Goal: Task Accomplishment & Management: Manage account settings

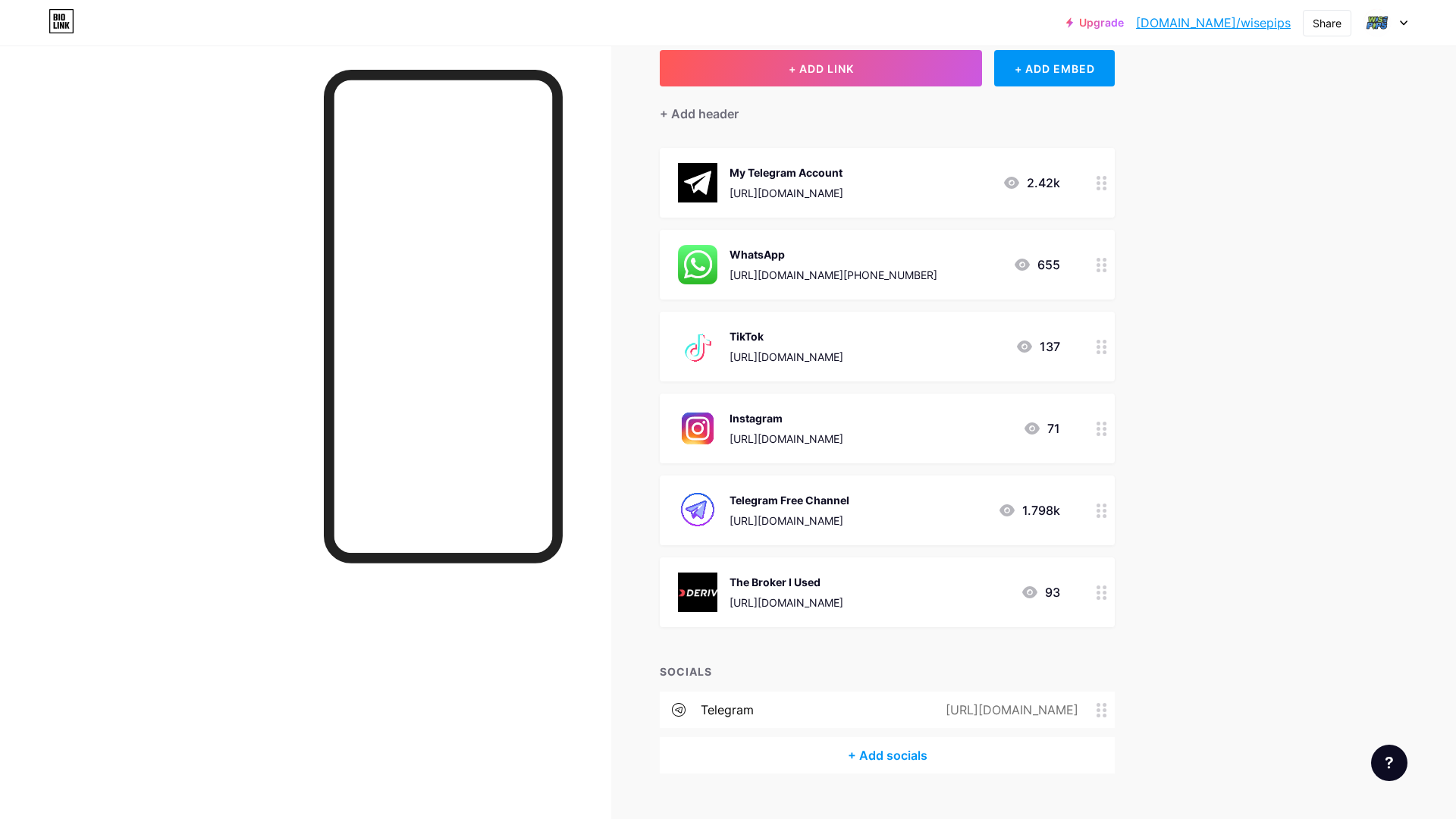
scroll to position [121, 0]
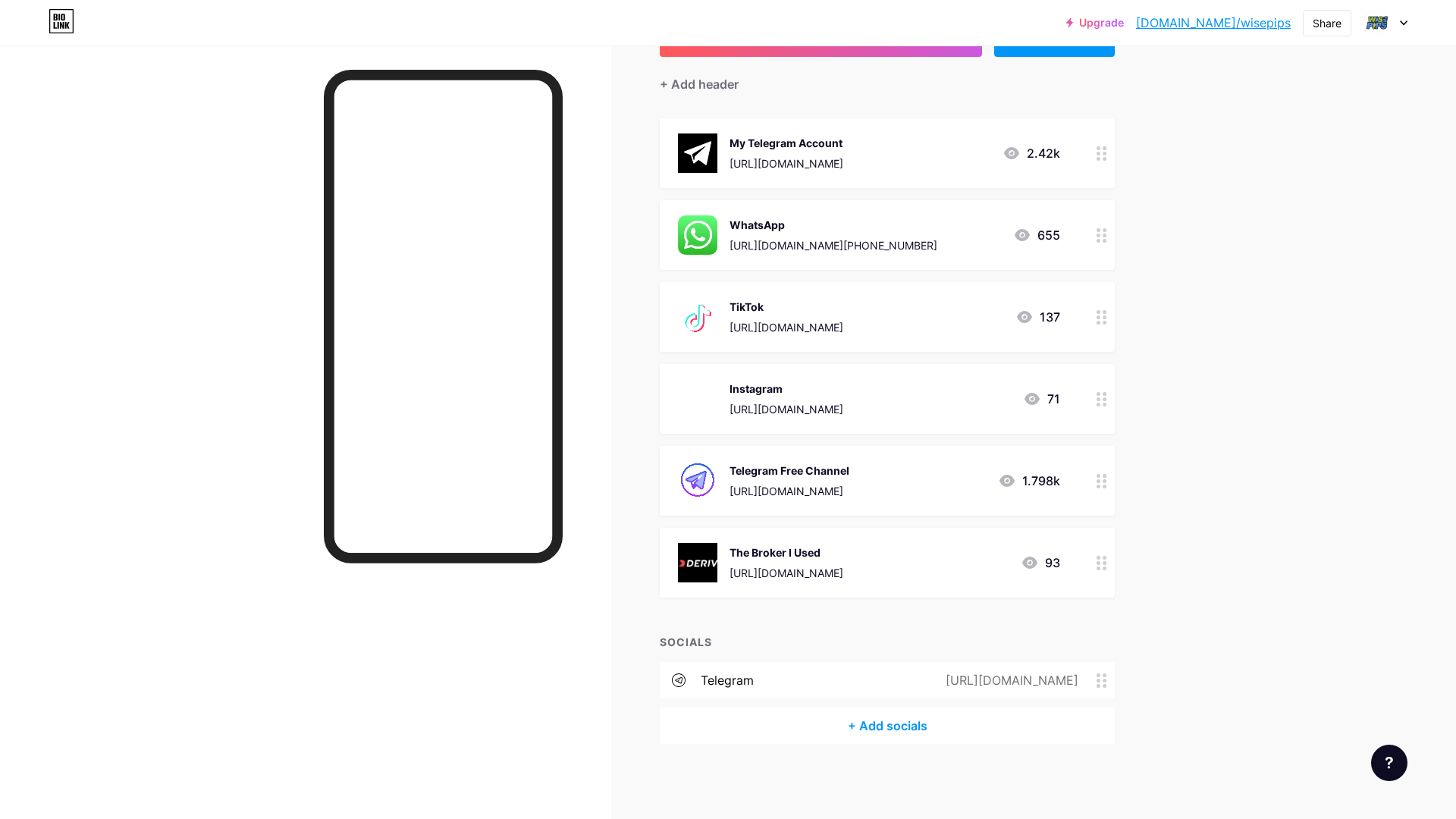
click at [938, 676] on div "[URL][DOMAIN_NAME]" at bounding box center [1009, 680] width 175 height 18
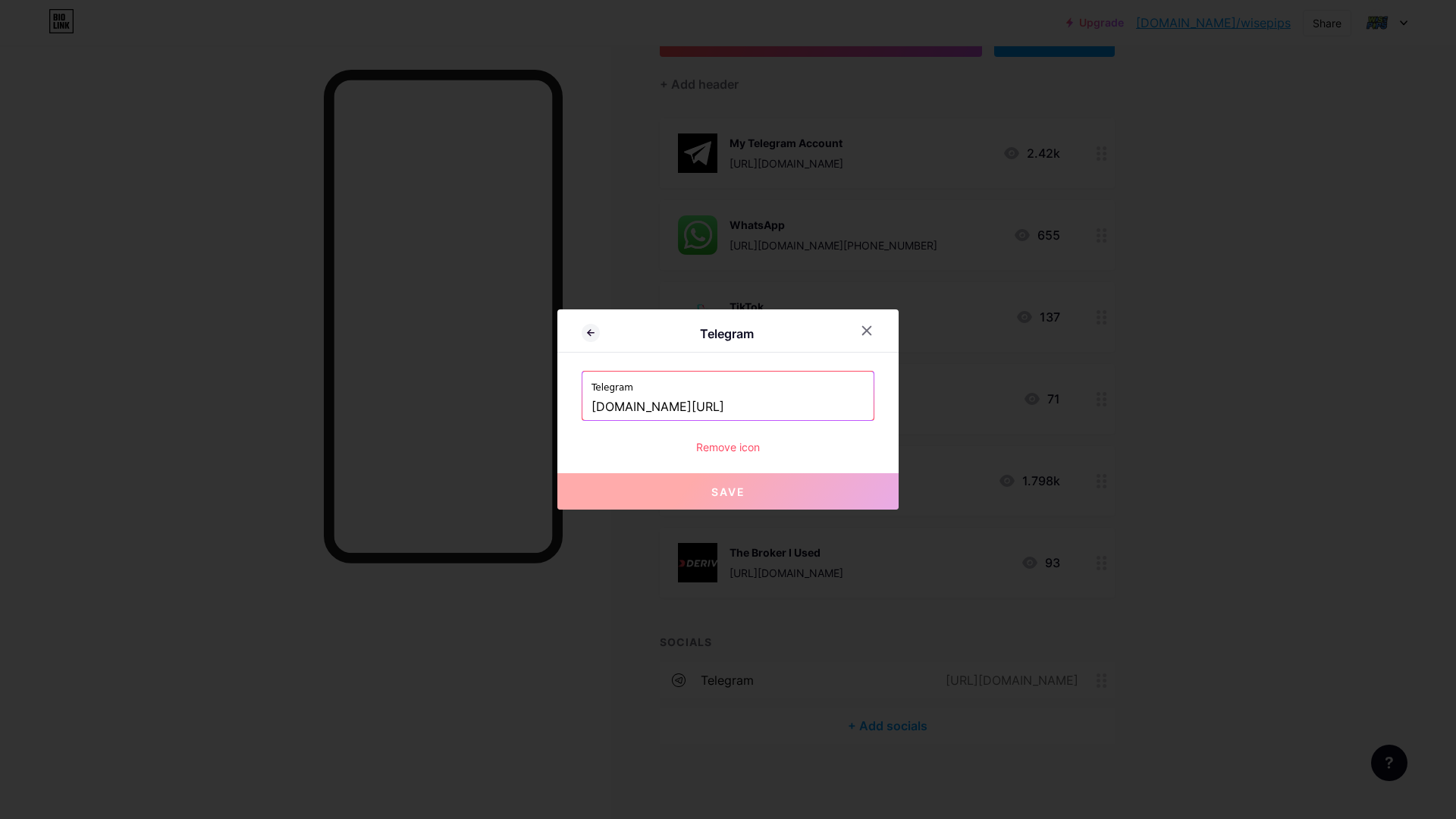
click at [703, 400] on input "[DOMAIN_NAME][URL]" at bounding box center [727, 408] width 273 height 26
paste input "📌LORE IPSU DOLO SITAMETCON ⚠️Adipisc: Elitsed doeiusm tempor inci utlaboreet do…"
type input "📌LORE IPSU DOLO SITAMETCON ⚠️Adipisc: Elitsed doeiusm tempor inci utlaboreet do…"
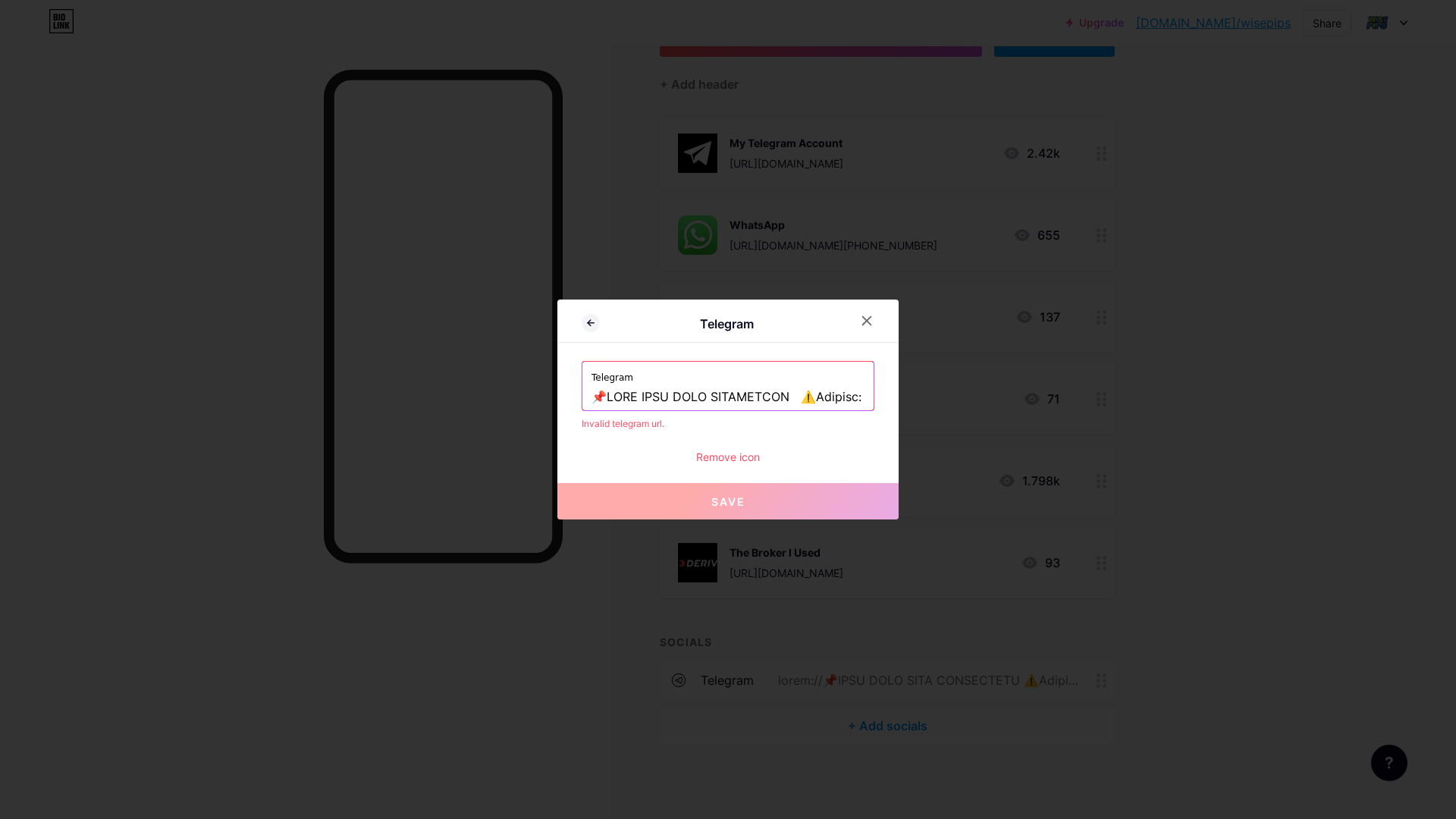
scroll to position [0, 13538]
click at [720, 399] on input "text" at bounding box center [727, 397] width 273 height 26
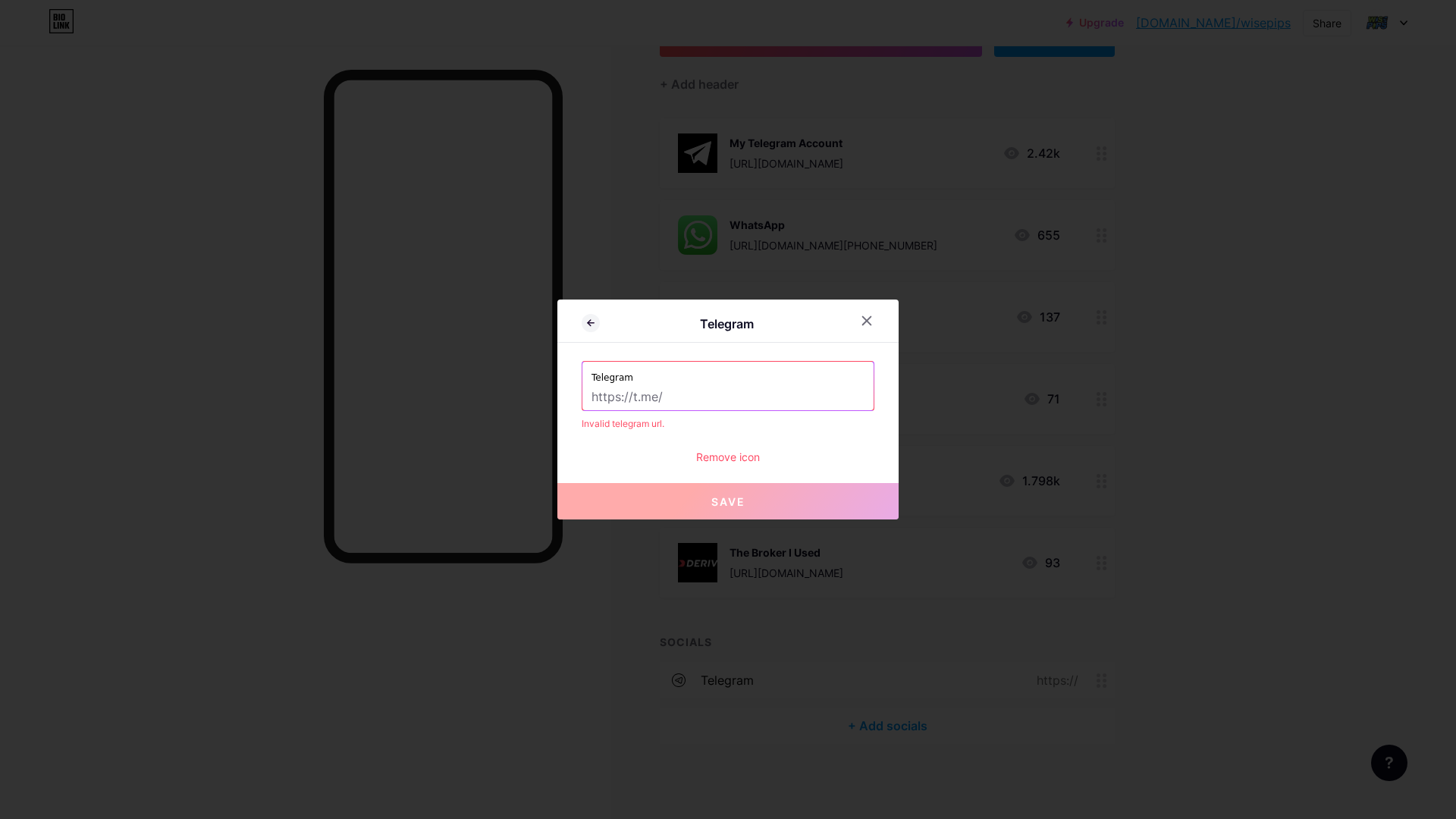
paste input "📌LORE IPSU DOLO SITAMETCON ⚠️Adipisc: Elitsed doeiusm tempor inci utlaboreet do…"
type input "📌LORE IPSU DOLO SITAMETCON ⚠️Adipisc: Elitsed doeiusm tempor inci utlaboreet do…"
click at [751, 396] on input "text" at bounding box center [727, 397] width 273 height 26
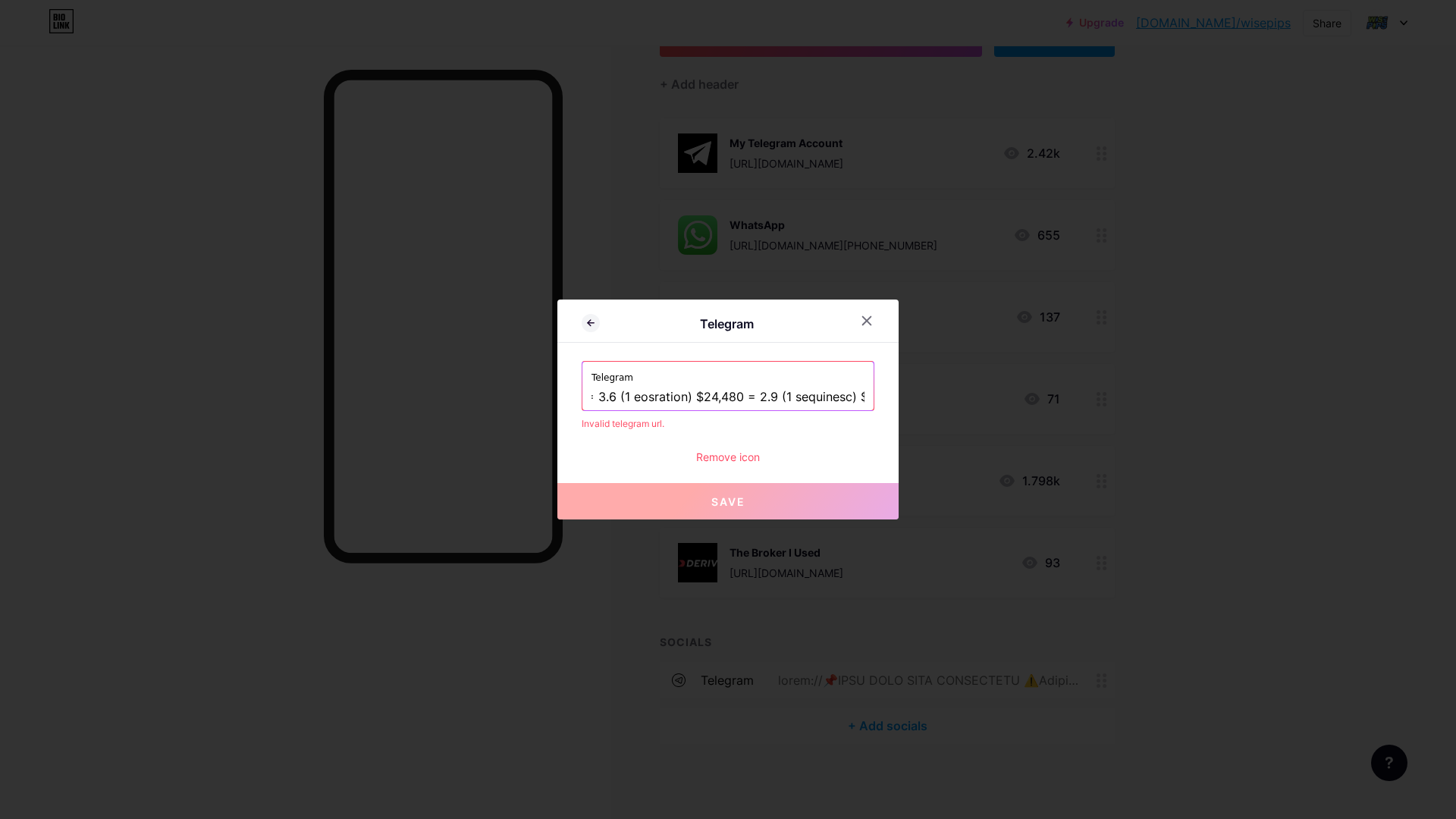
click at [751, 396] on input "text" at bounding box center [727, 397] width 273 height 26
paste input "[URL][DOMAIN_NAME]"
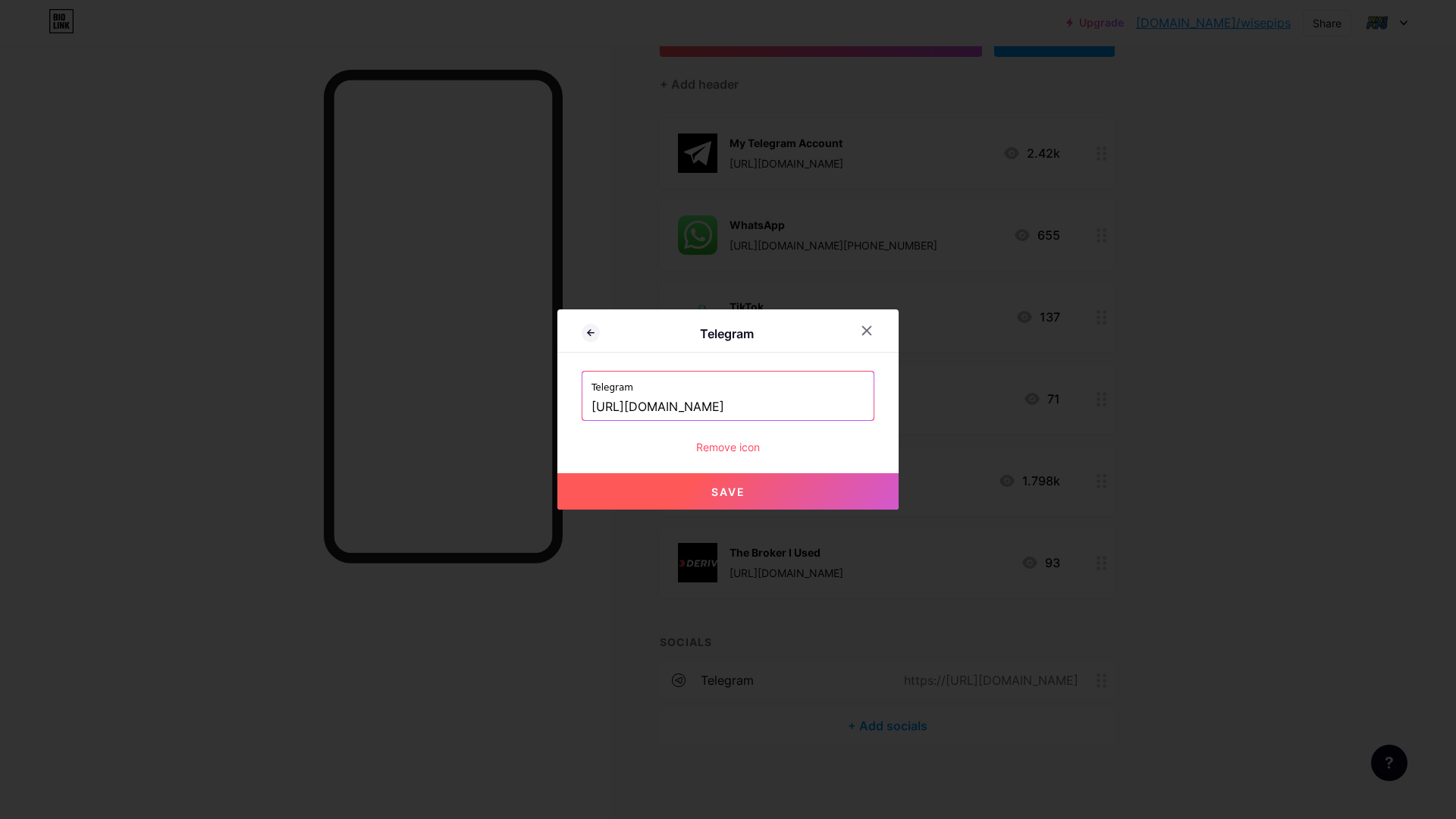
type input "[URL][DOMAIN_NAME]"
click at [707, 497] on button "Save" at bounding box center [728, 491] width 341 height 37
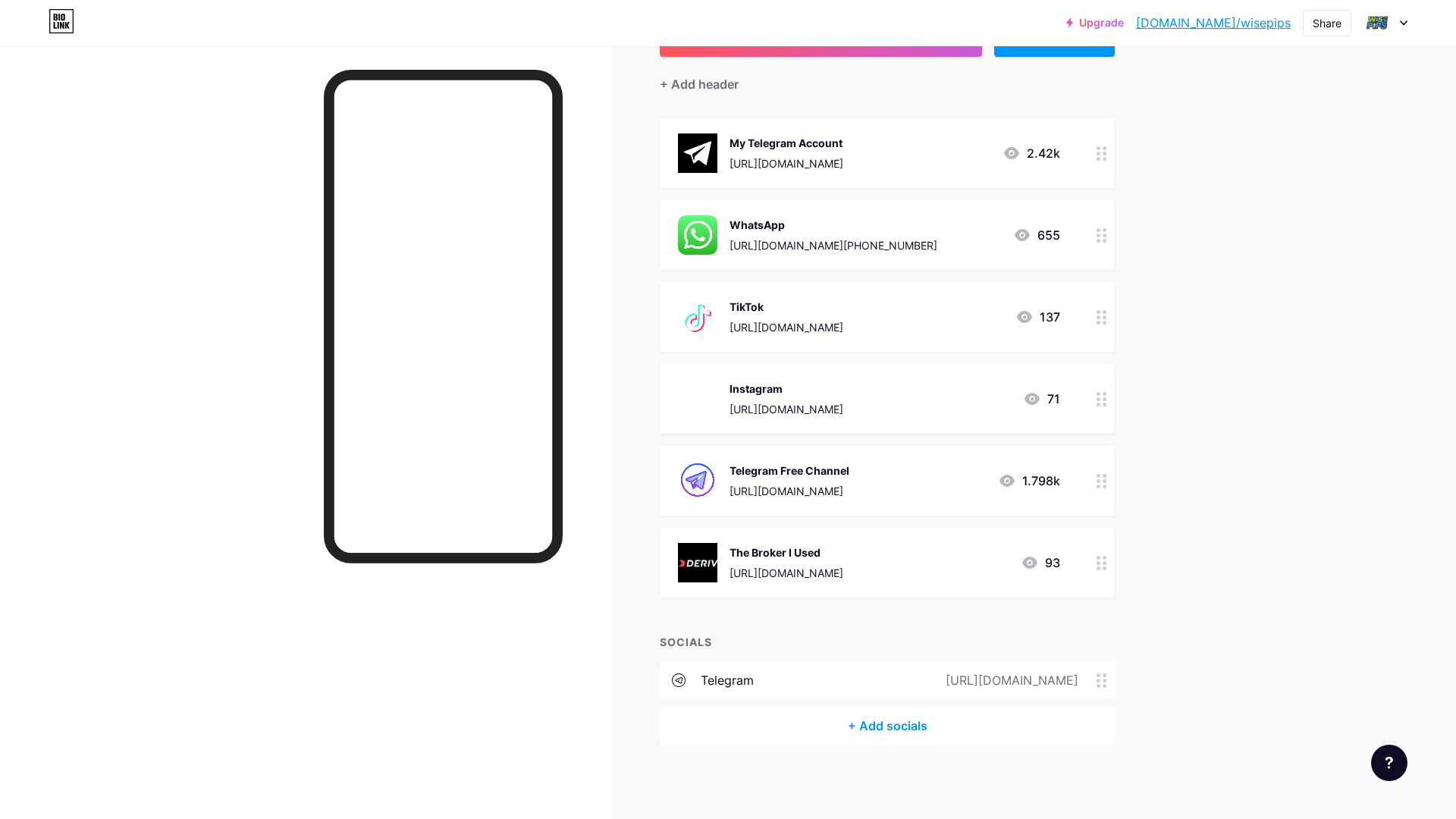
click at [927, 467] on div "Telegram Free Channel [URL][DOMAIN_NAME] 1.798k" at bounding box center [869, 481] width 382 height 39
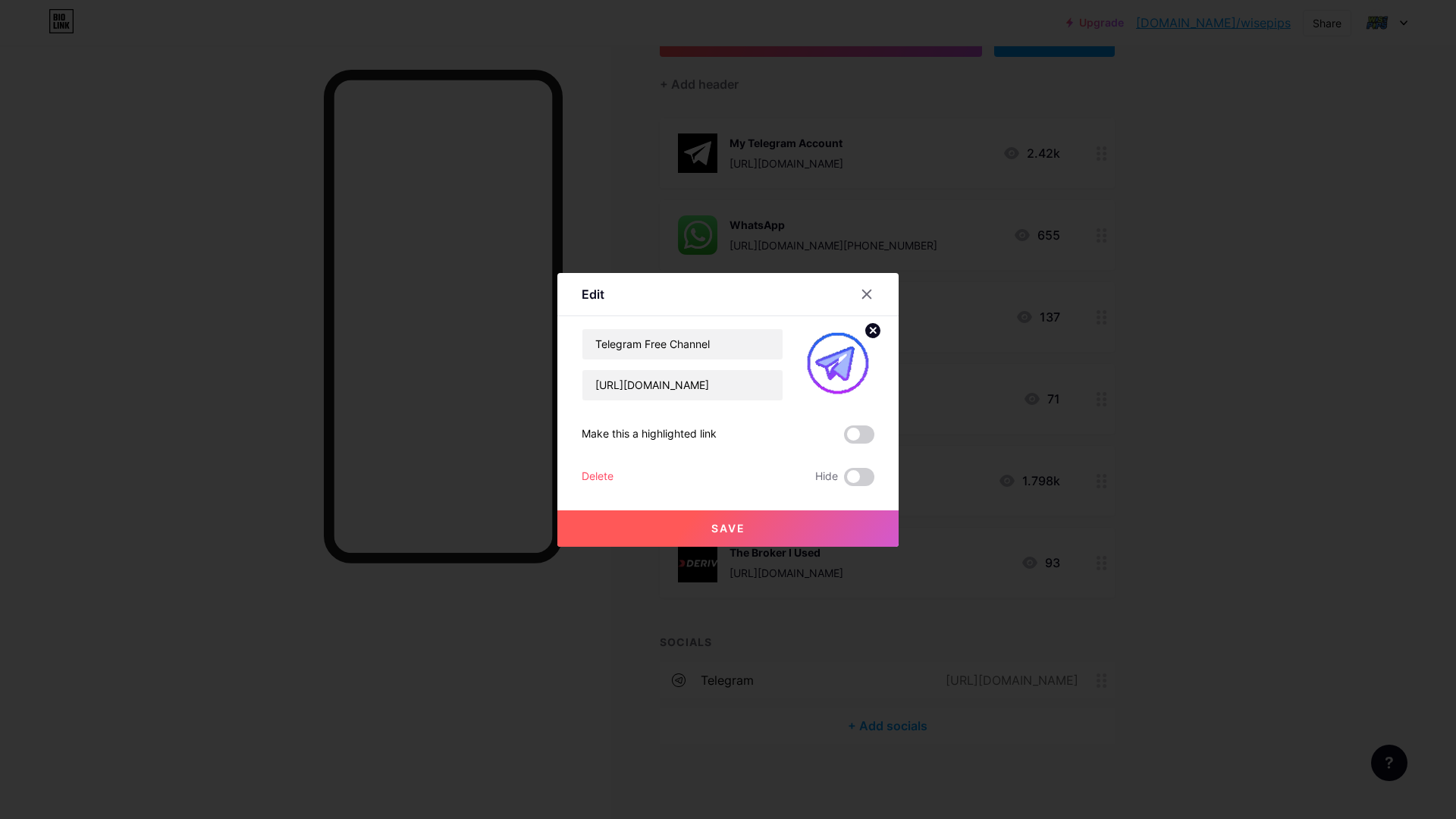
click at [587, 473] on div "Delete" at bounding box center [598, 477] width 32 height 18
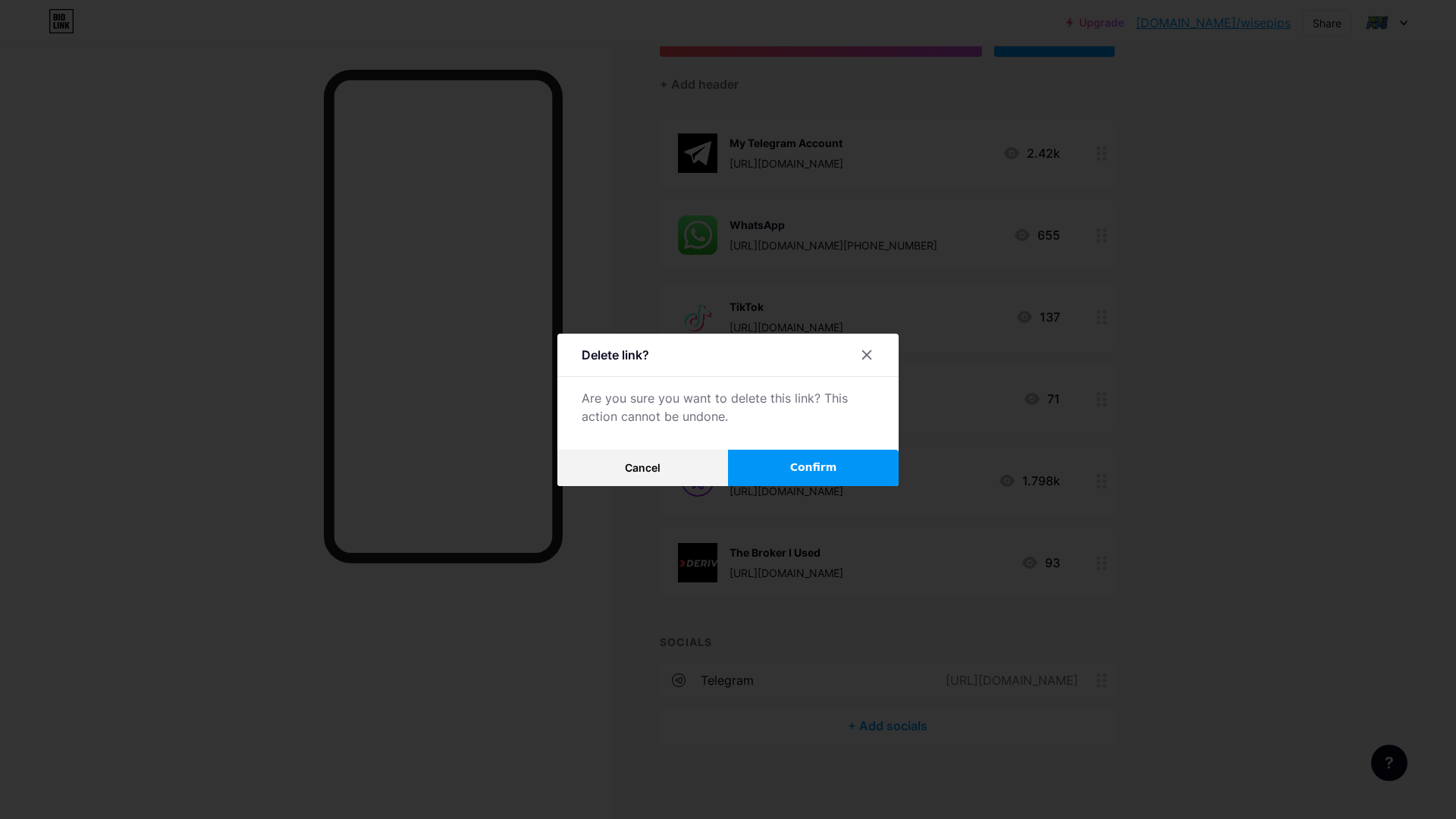
click at [800, 471] on span "Confirm" at bounding box center [814, 468] width 47 height 16
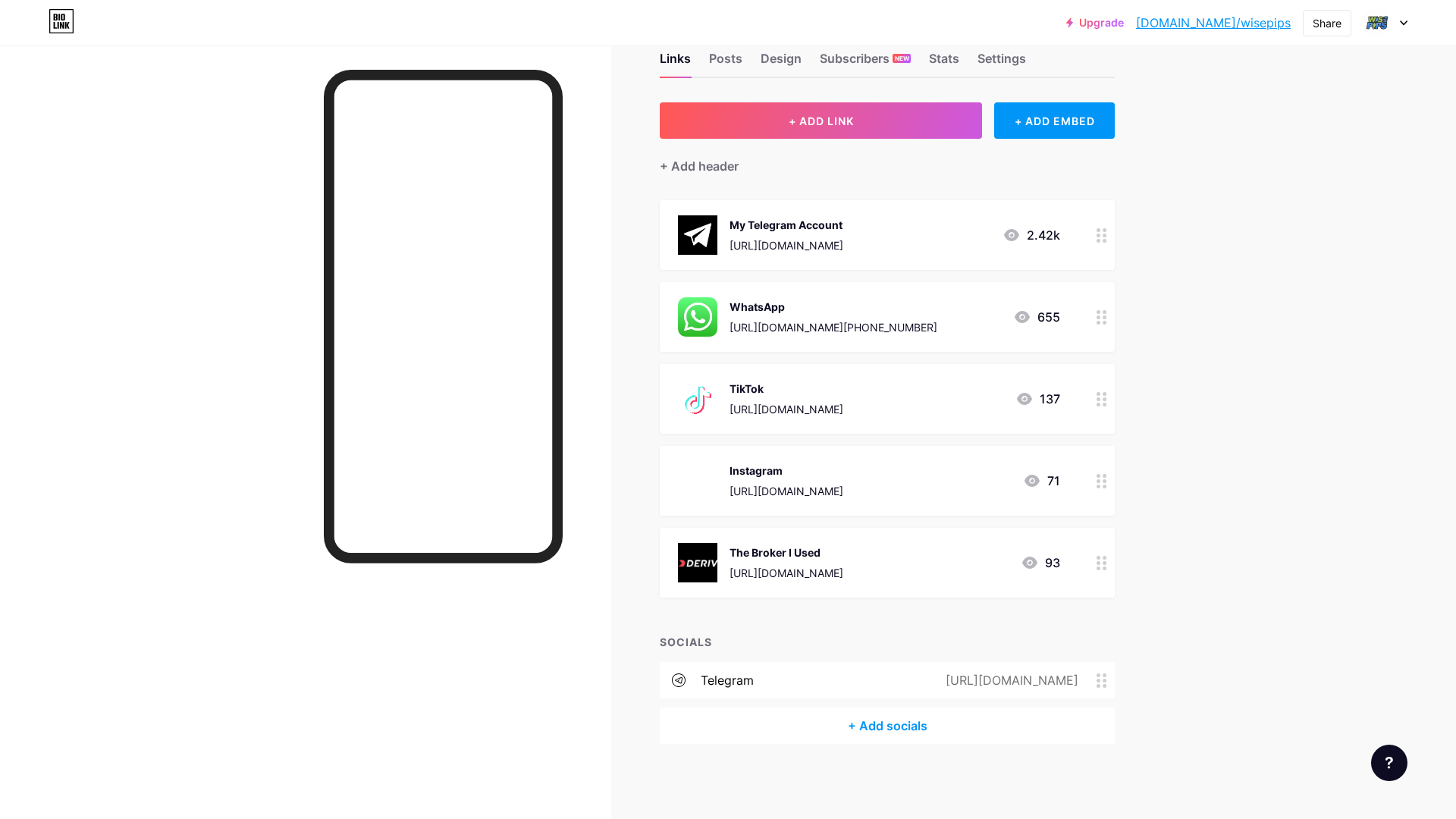
click at [874, 239] on div "My Telegram Account [URL][DOMAIN_NAME] 2.42k" at bounding box center [869, 235] width 382 height 39
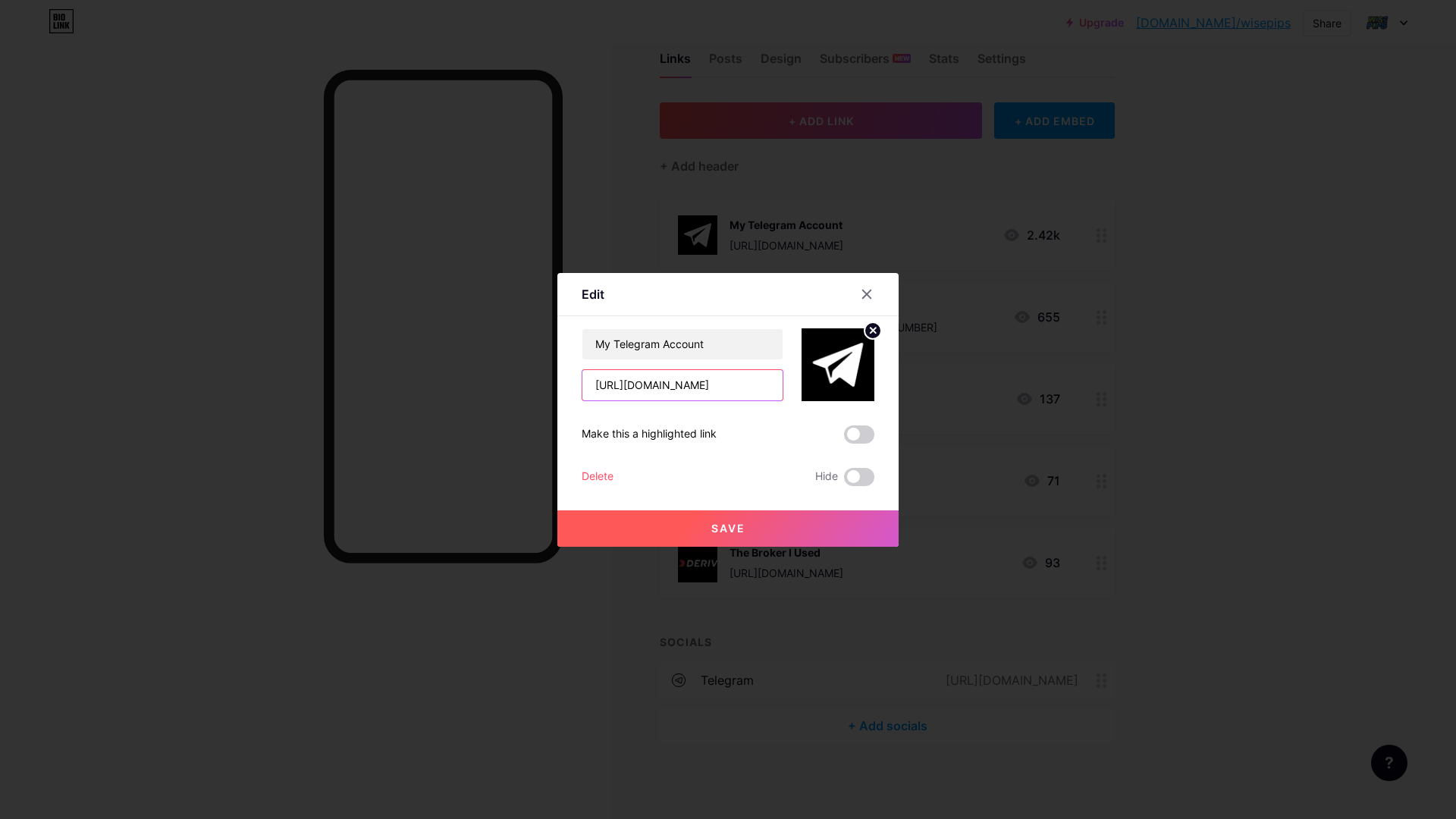
click at [744, 388] on input "[URL][DOMAIN_NAME]" at bounding box center [683, 385] width 201 height 30
paste input "wisepipstrading"
type input "[URL][DOMAIN_NAME]"
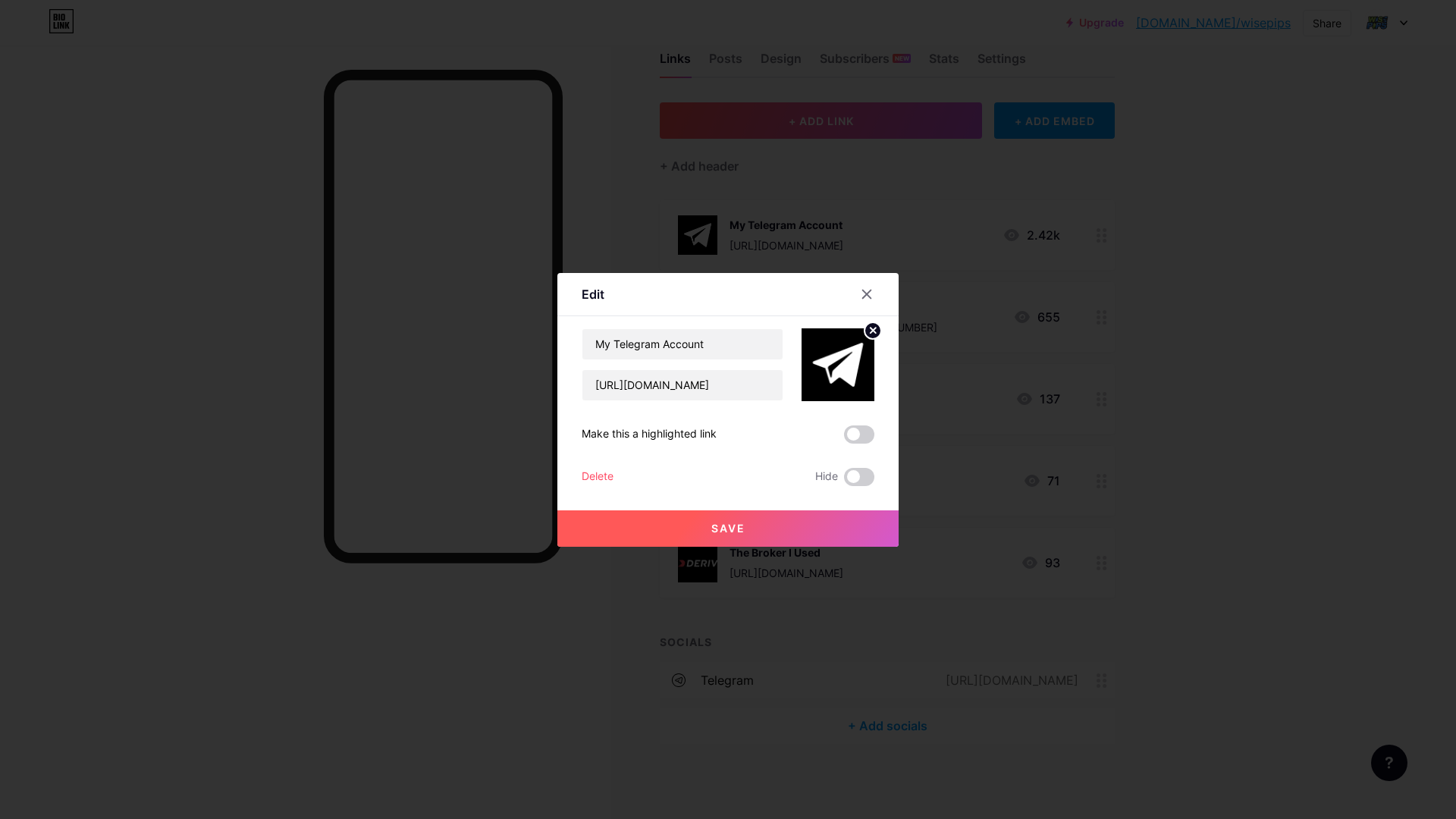
click at [718, 528] on span "Save" at bounding box center [728, 529] width 34 height 13
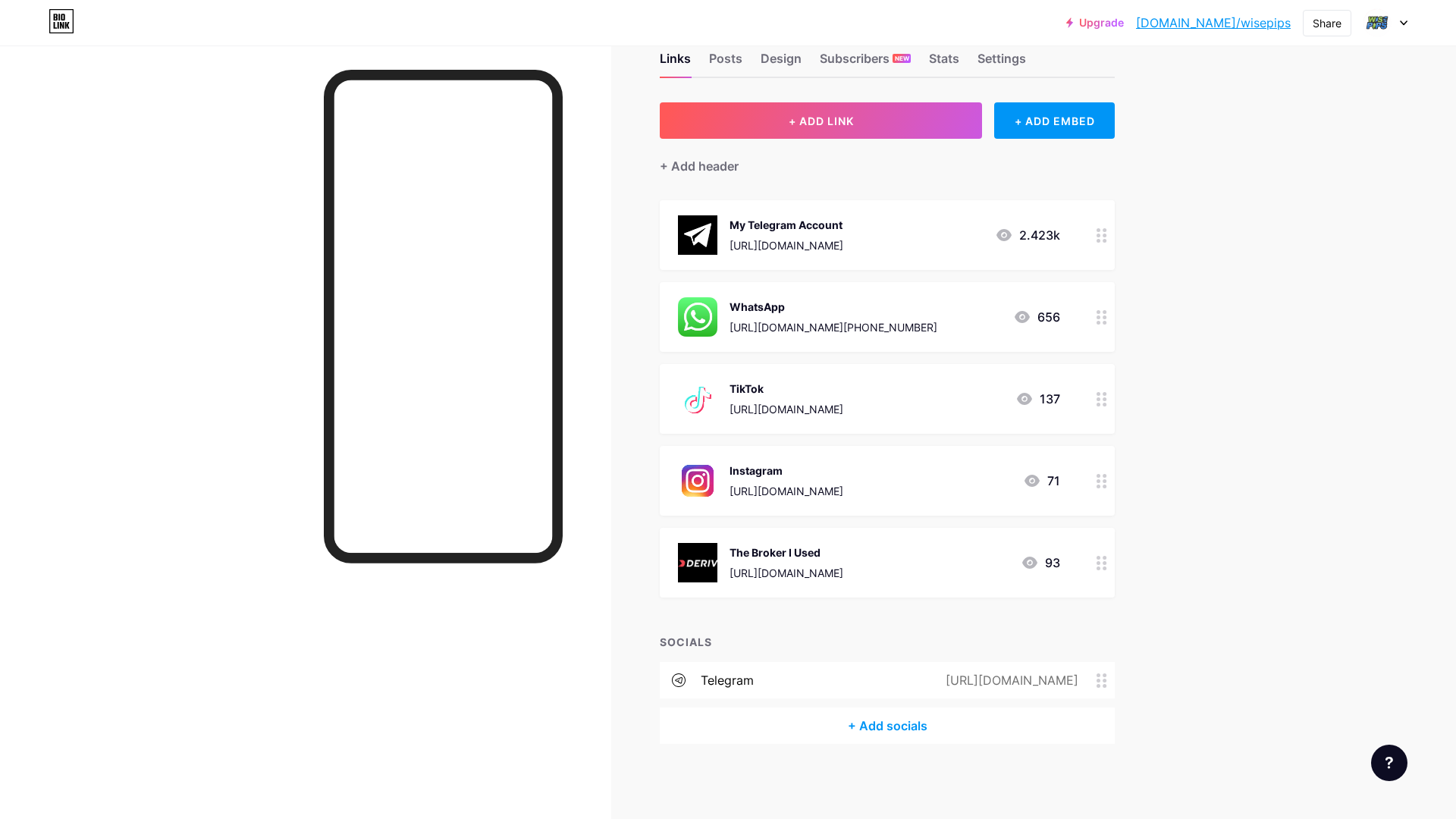
click at [1404, 21] on icon at bounding box center [1404, 23] width 7 height 6
click at [1142, 103] on div "Links Posts Design Subscribers NEW Stats Settings + ADD LINK + ADD EMBED + Add …" at bounding box center [589, 413] width 1179 height 813
click at [1310, 320] on div "Upgrade [DOMAIN_NAME]/wisepi... [DOMAIN_NAME]/wisepips Share Switch accounts WI…" at bounding box center [728, 391] width 1456 height 858
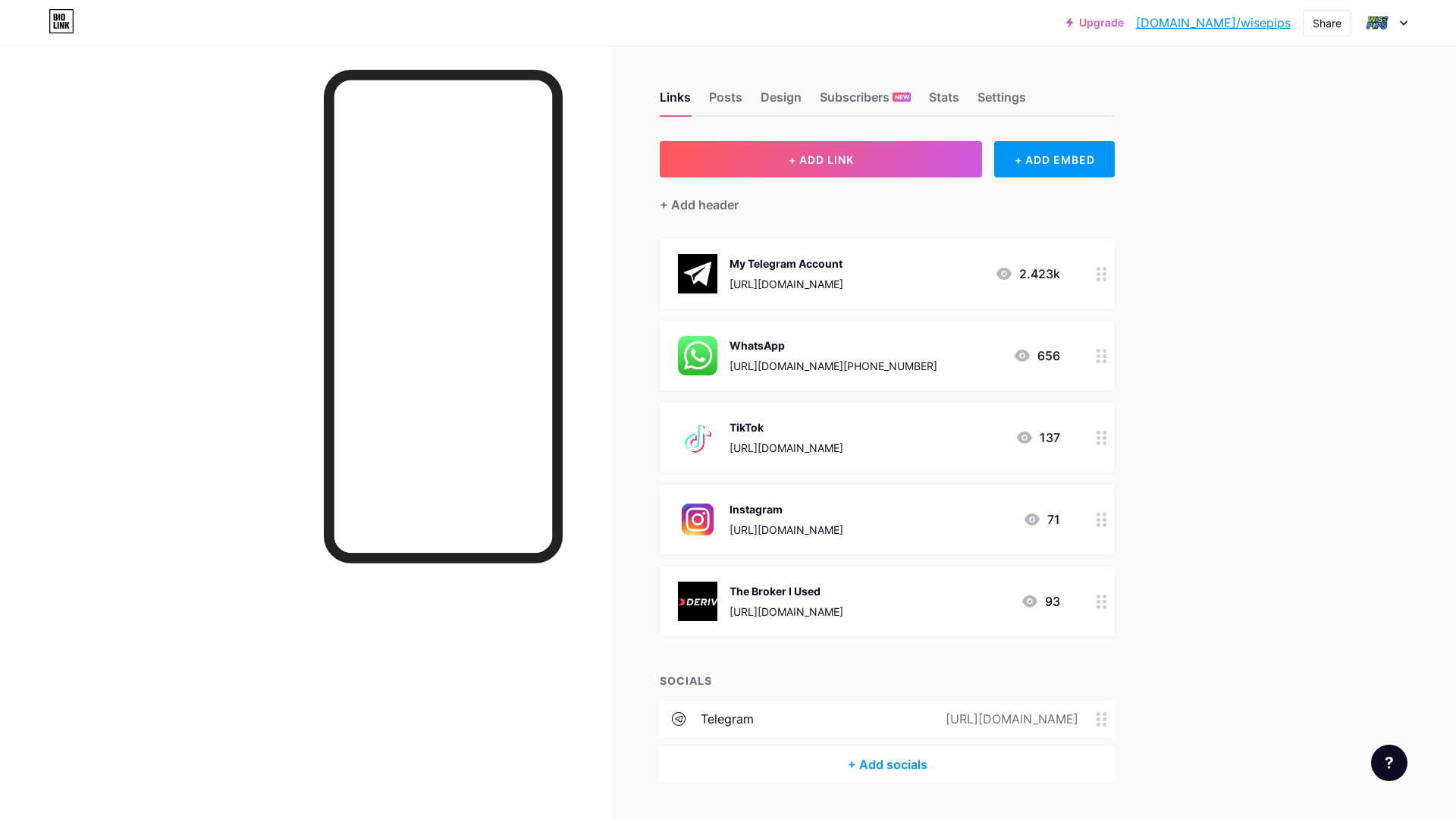
click at [1214, 424] on div "Upgrade [DOMAIN_NAME]/wisepi... [DOMAIN_NAME]/wisepips Share Switch accounts WI…" at bounding box center [728, 429] width 1456 height 858
